Goal: Transaction & Acquisition: Purchase product/service

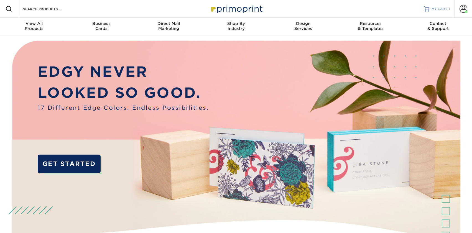
click at [435, 6] on link "MY CART 1" at bounding box center [437, 9] width 26 height 18
